Goal: Task Accomplishment & Management: Complete application form

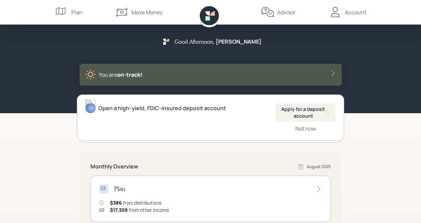
click at [332, 71] on icon at bounding box center [332, 74] width 3 height 6
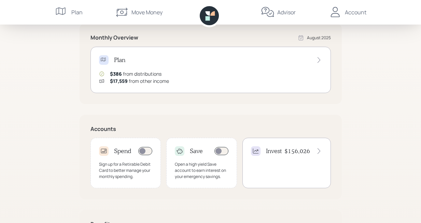
scroll to position [166, 0]
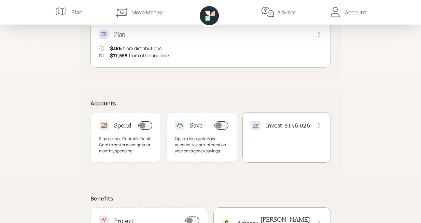
click at [319, 124] on icon at bounding box center [319, 125] width 7 height 7
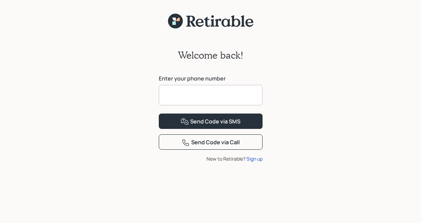
click at [179, 95] on input at bounding box center [211, 95] width 104 height 20
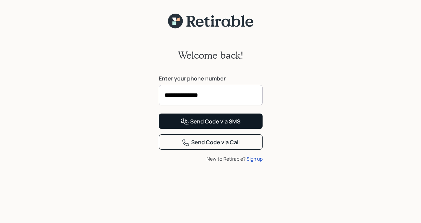
type input "**********"
click at [220, 126] on div "Send Code via SMS" at bounding box center [211, 122] width 60 height 8
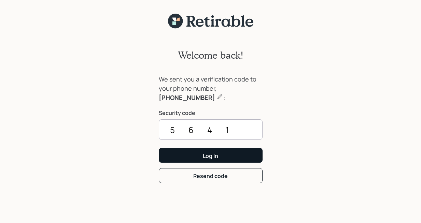
type input "5641"
click at [212, 157] on div "Log In" at bounding box center [210, 156] width 15 height 8
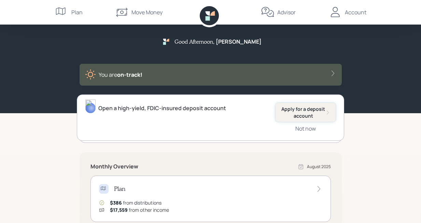
click at [304, 109] on div "Apply for a deposit account" at bounding box center [305, 112] width 49 height 13
